Goal: Task Accomplishment & Management: Use online tool/utility

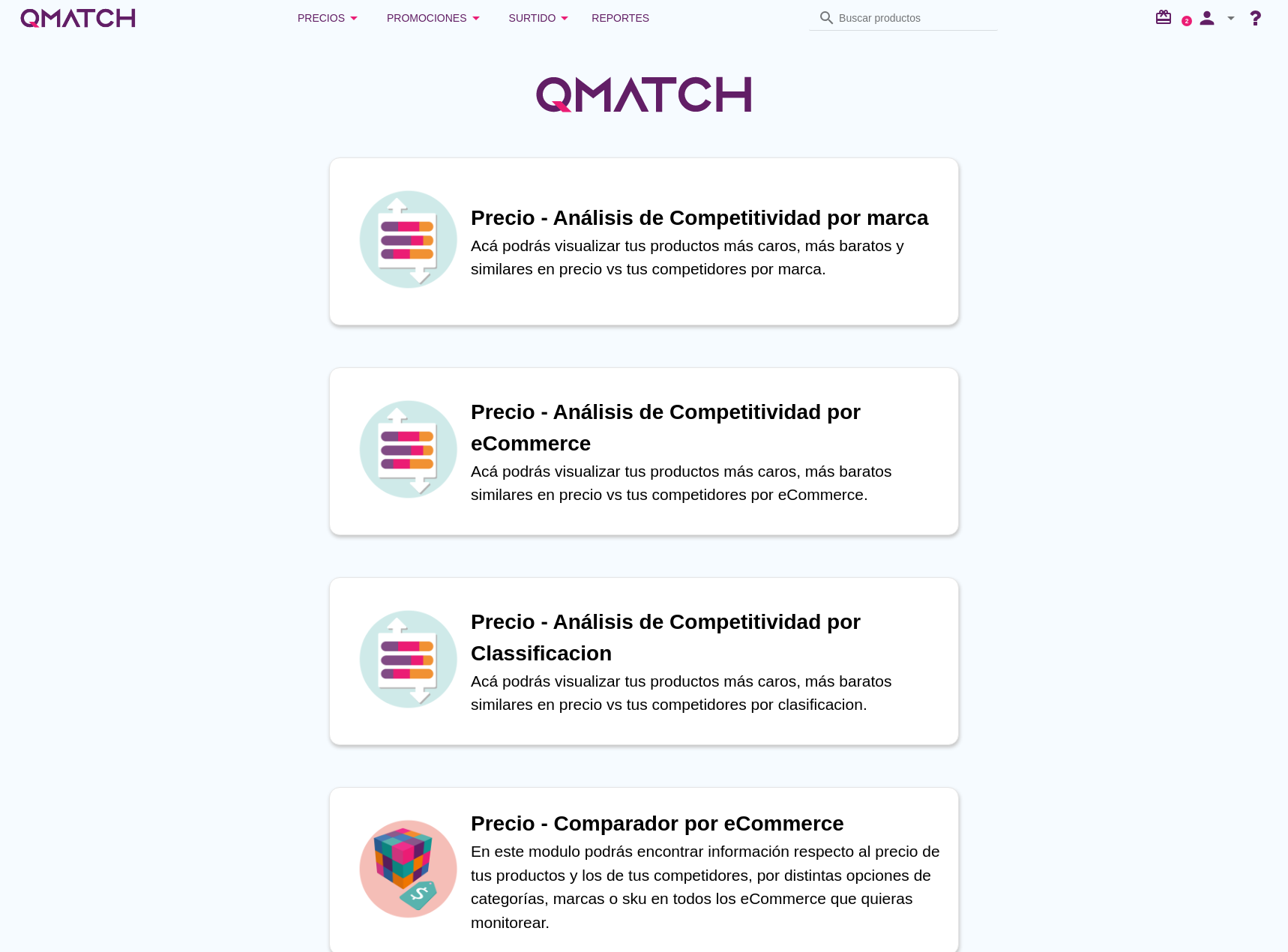
click at [1227, 20] on icon "arrow_drop_down" at bounding box center [1231, 17] width 18 height 18
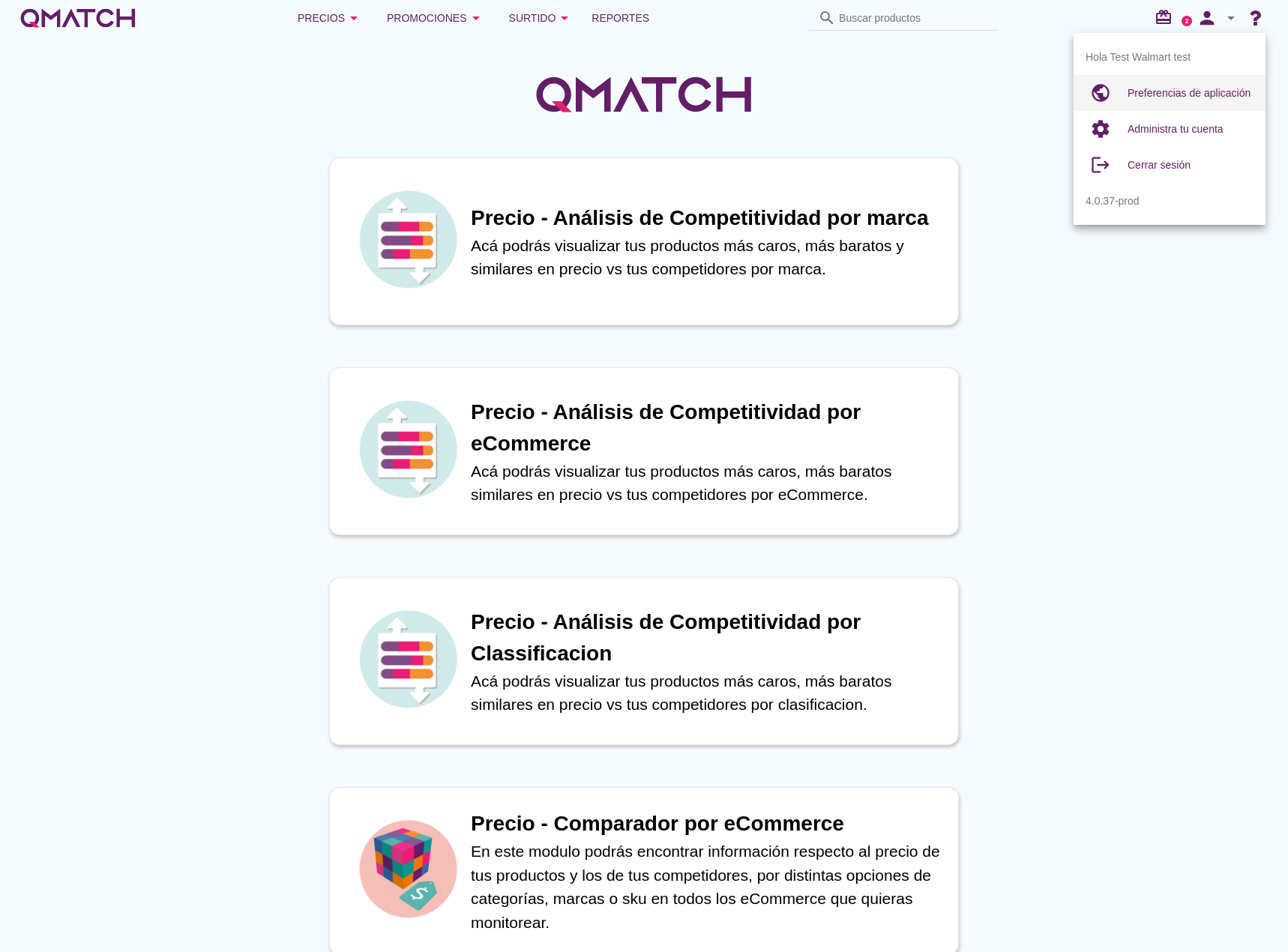
click at [1214, 93] on span "Preferencias de aplicación" at bounding box center [1188, 93] width 123 height 12
radio input "true"
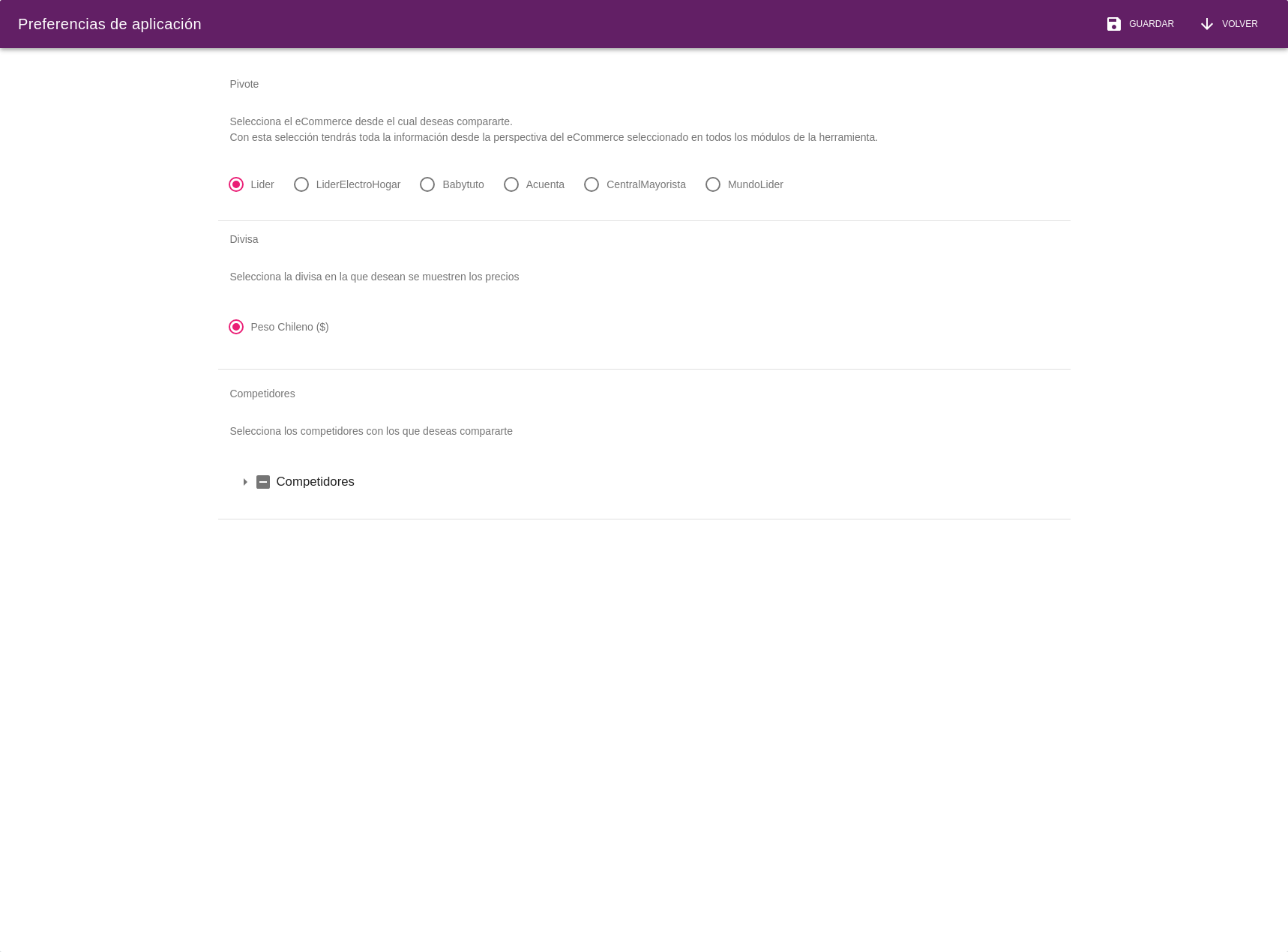
click at [262, 484] on icon "indeterminate_check_box" at bounding box center [263, 481] width 18 height 18
click at [1230, 28] on span "Volver" at bounding box center [1237, 24] width 42 height 14
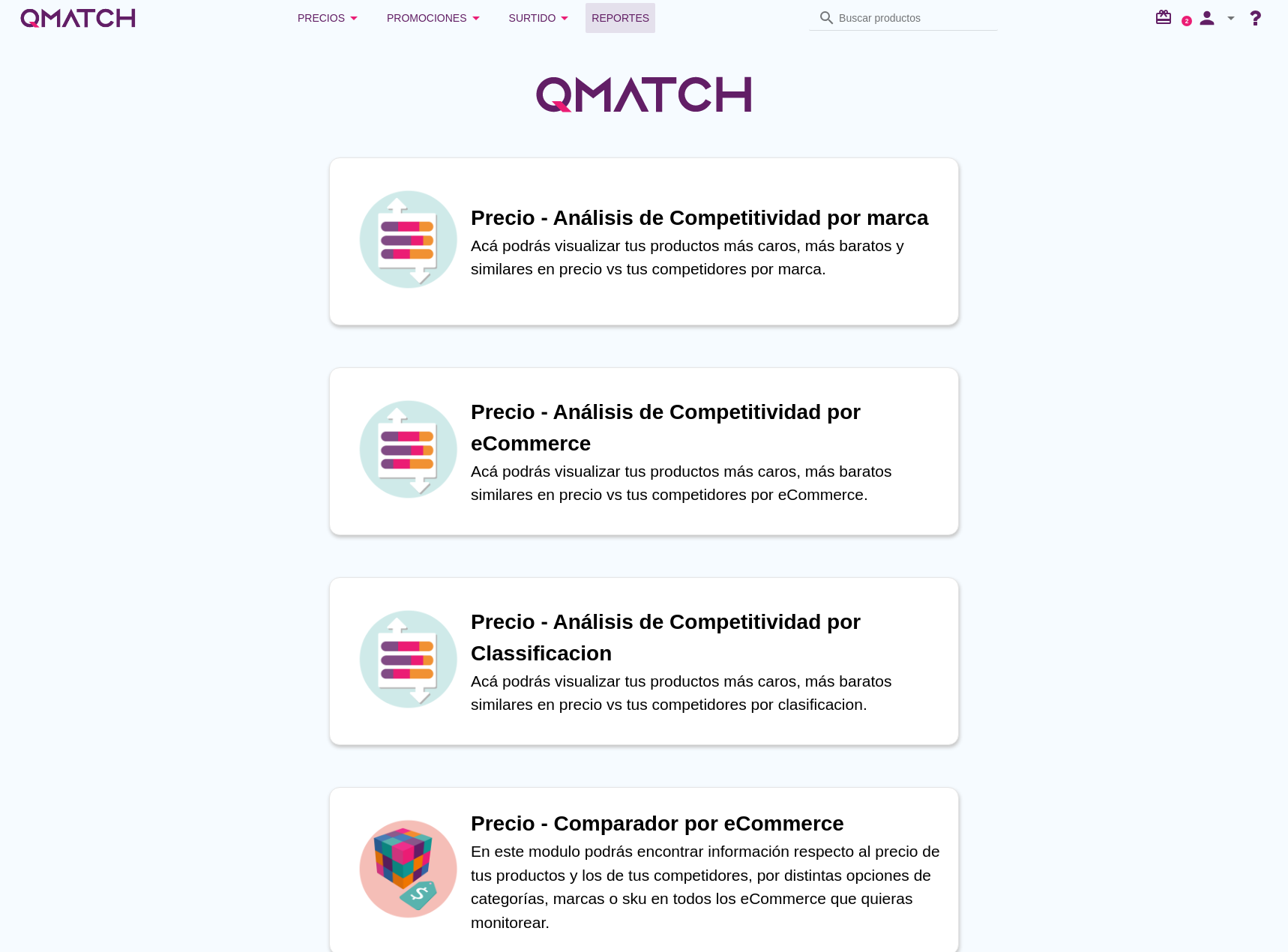
click at [628, 23] on span "Reportes" at bounding box center [620, 17] width 58 height 18
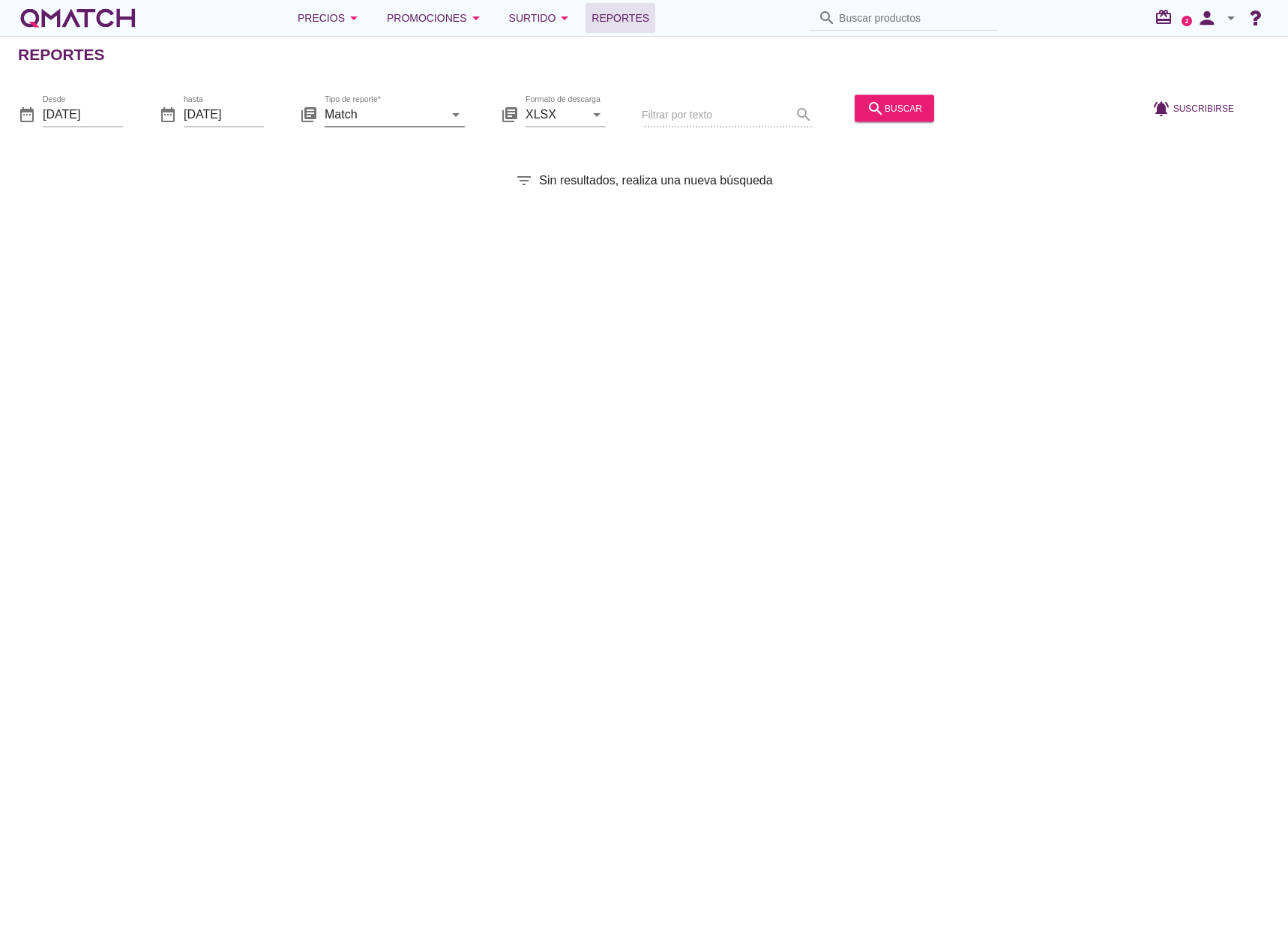
click at [393, 113] on input "Match" at bounding box center [384, 114] width 119 height 24
click at [190, 213] on div "Reportes date_range Desde [DATE] date_range hasta [DATE] library_books Tipo de …" at bounding box center [644, 494] width 1288 height 916
click at [898, 108] on div "search buscar" at bounding box center [894, 107] width 55 height 18
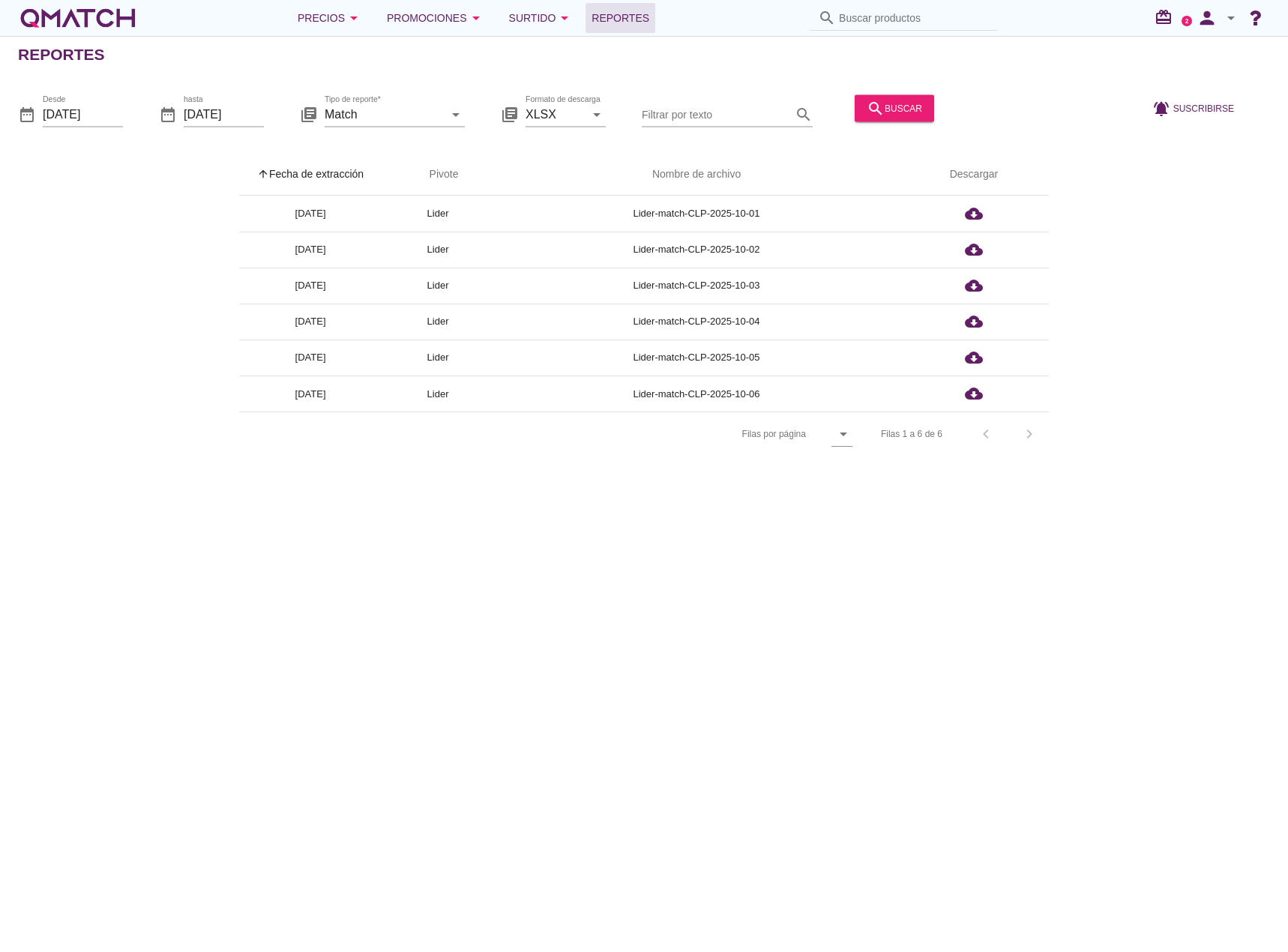
click at [1023, 586] on div "Reportes date_range Desde [DATE] date_range hasta [DATE] library_books Tipo de …" at bounding box center [644, 494] width 1288 height 916
click at [848, 585] on div "Reportes date_range Desde [DATE] date_range hasta [DATE] library_books Tipo de …" at bounding box center [644, 494] width 1288 height 916
